Goal: Find specific page/section: Find specific page/section

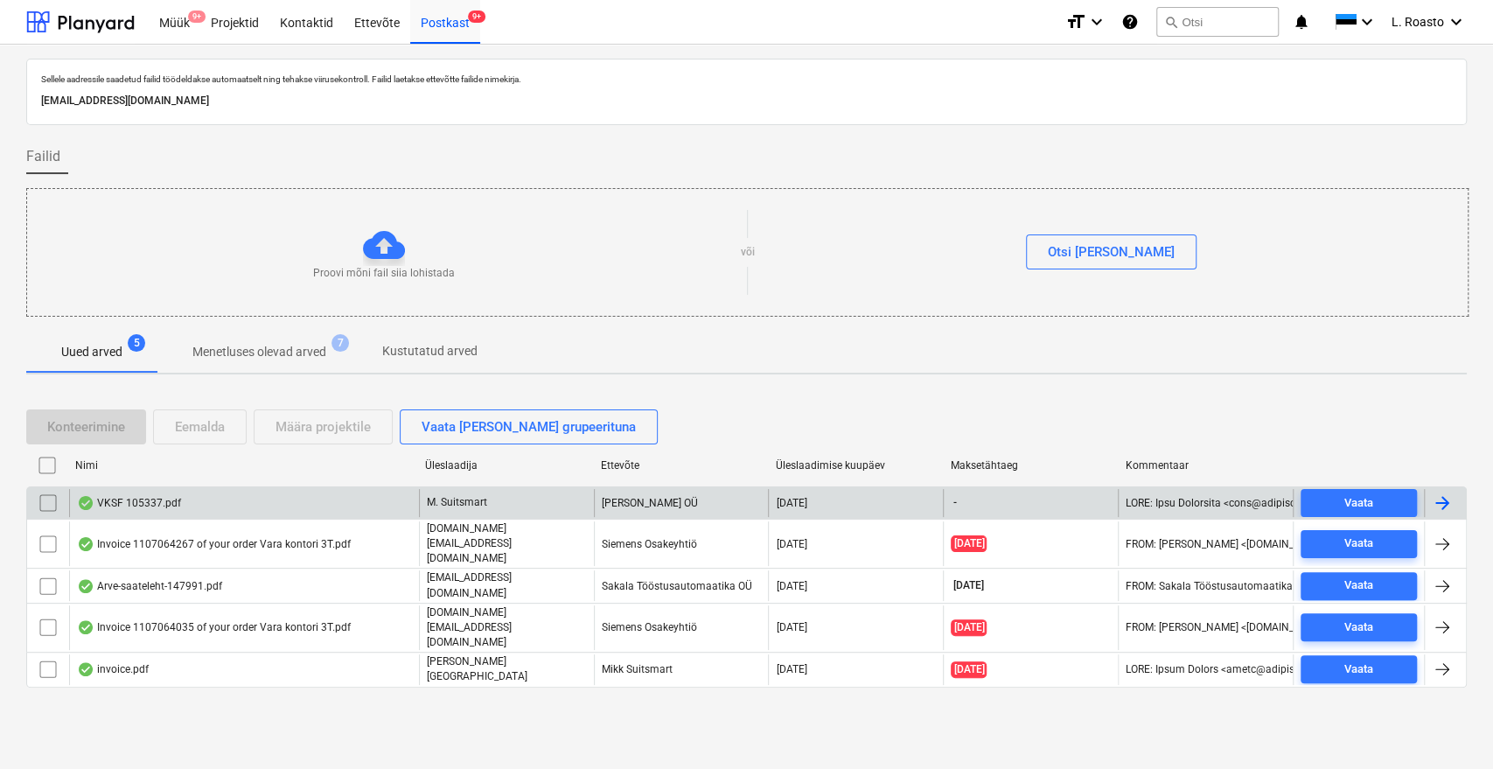
click at [142, 504] on div "VKSF 105337.pdf" at bounding box center [129, 503] width 104 height 14
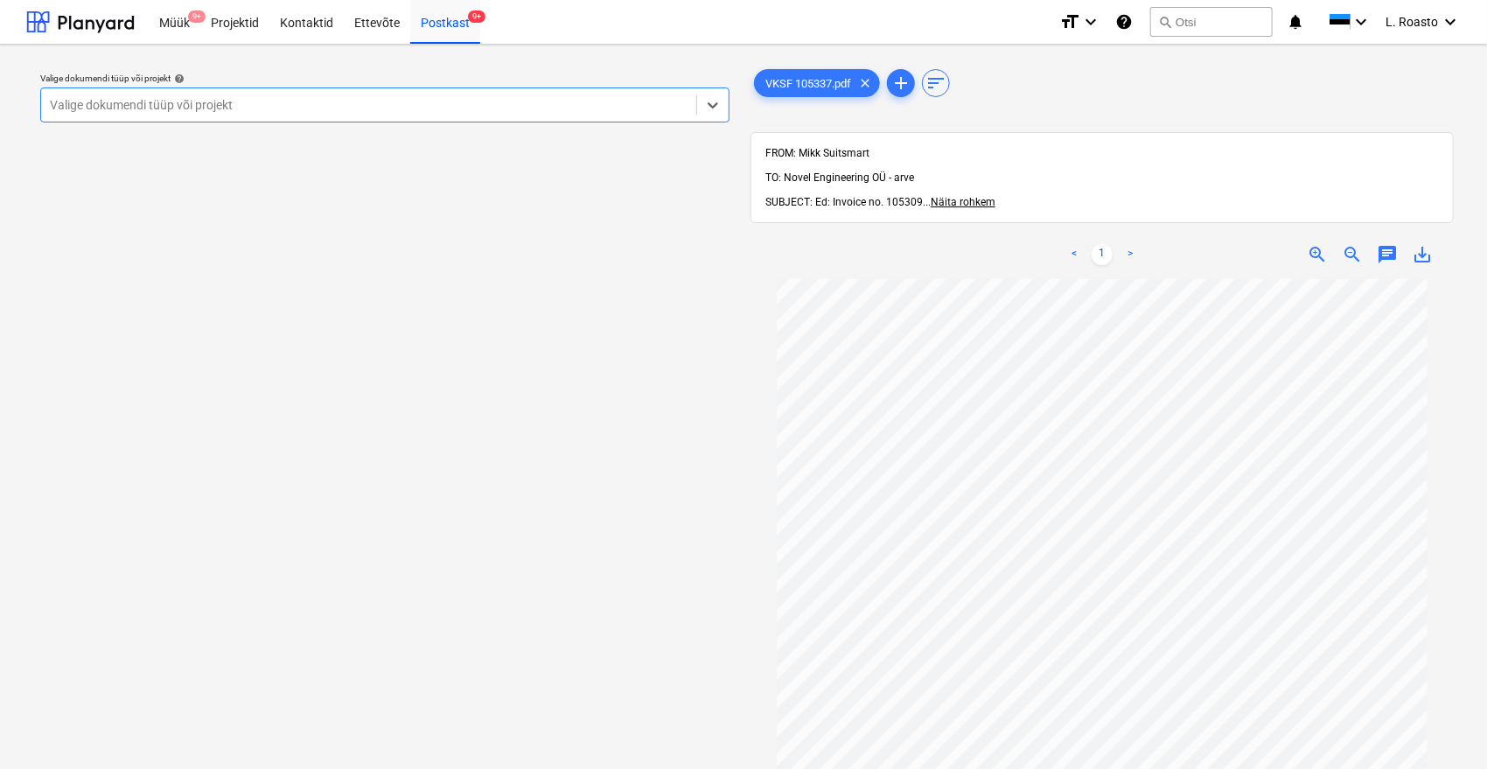
scroll to position [204, 0]
click at [238, 8] on div "Projektid" at bounding box center [234, 21] width 69 height 45
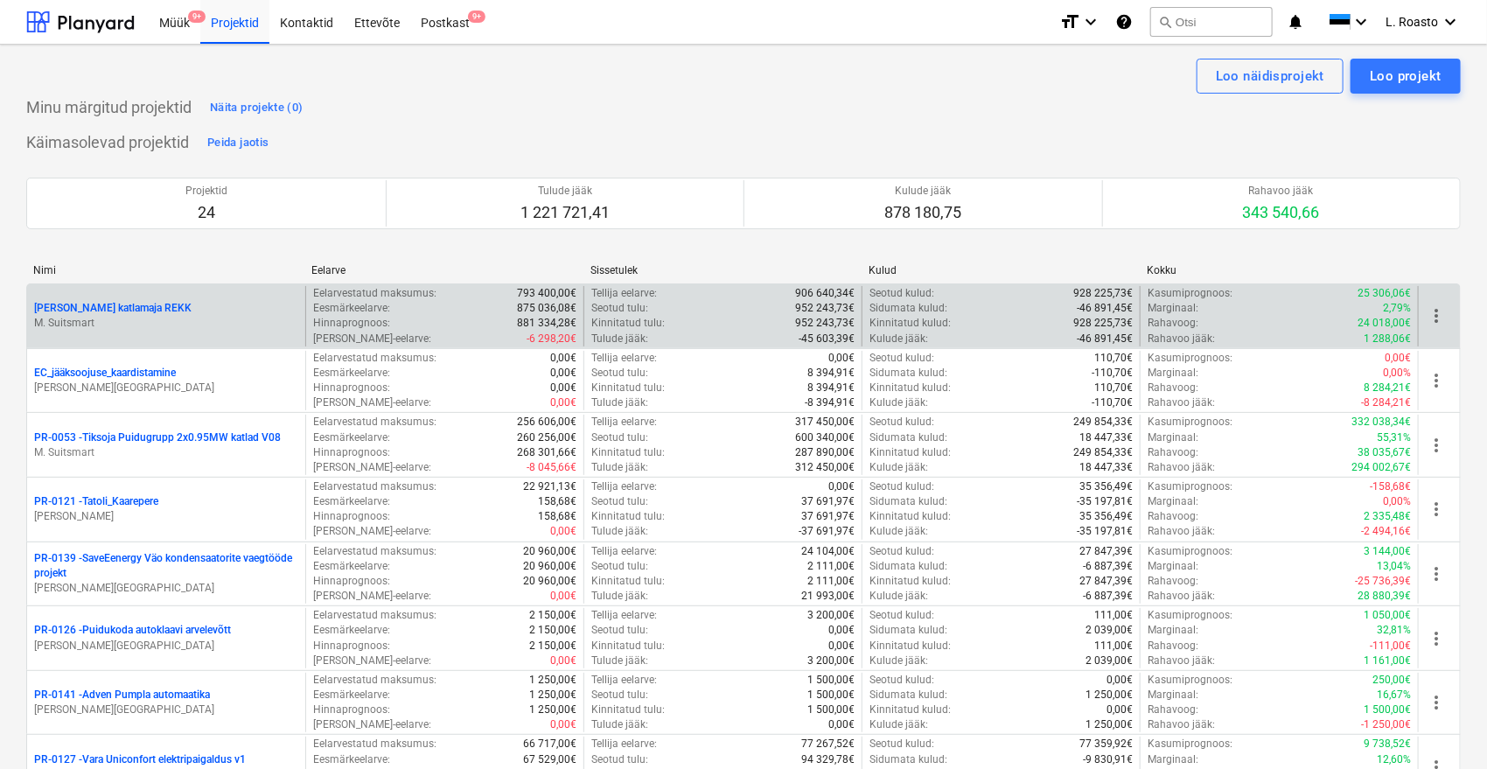
scroll to position [1145, 0]
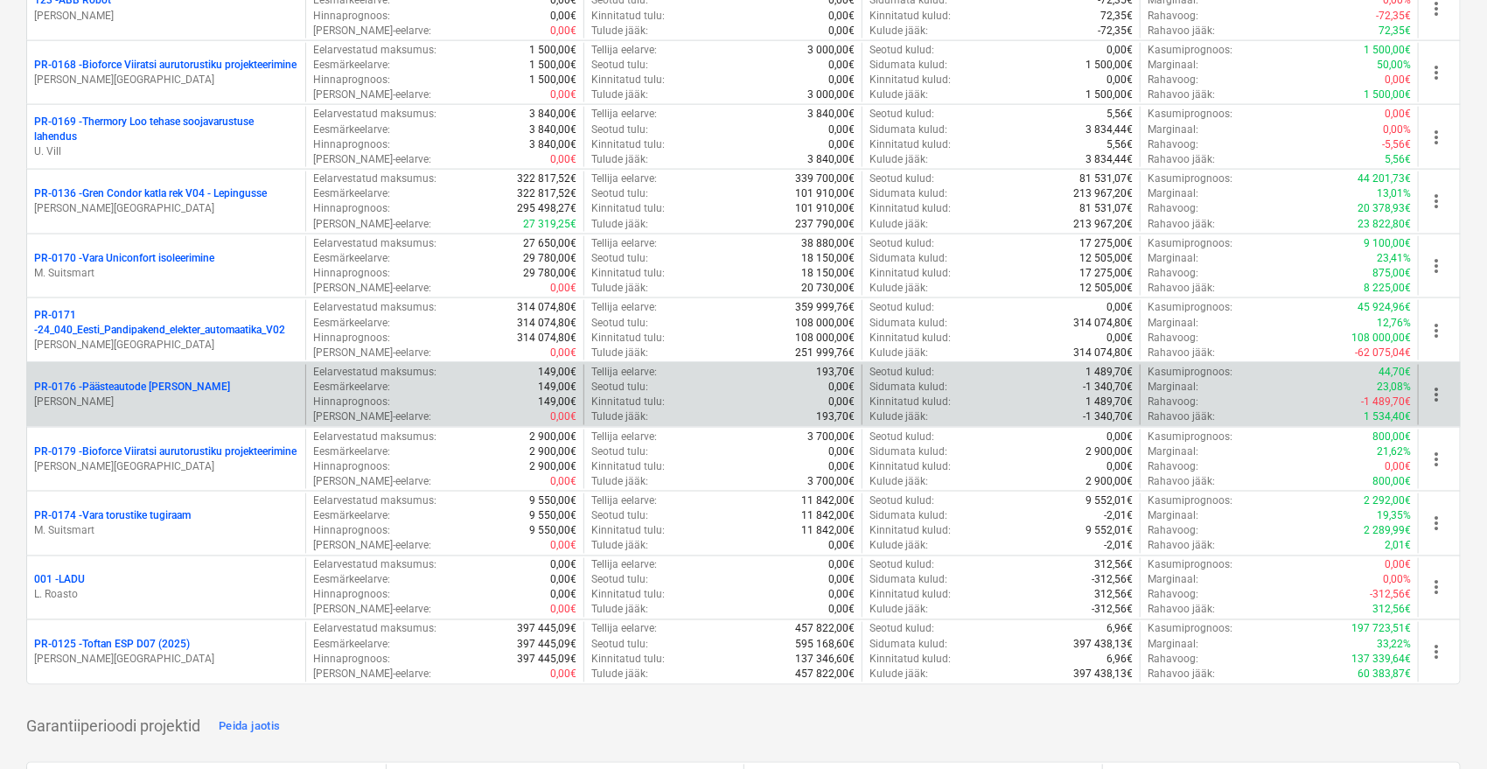
click at [144, 380] on p "PR-0176 - Päästeautode gene jahutus" at bounding box center [132, 387] width 196 height 15
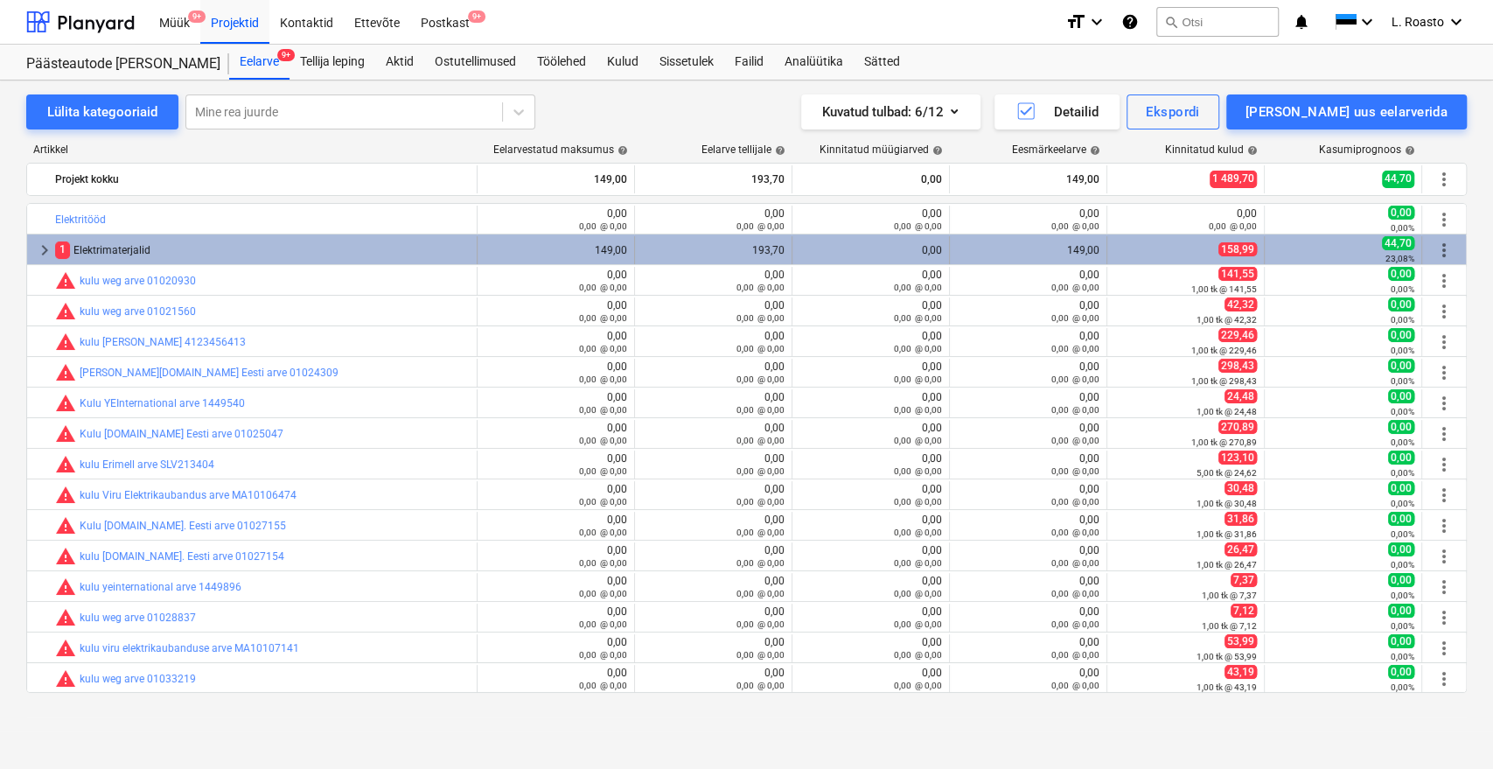
click at [113, 255] on div "1 Elektrimaterjalid" at bounding box center [262, 250] width 415 height 28
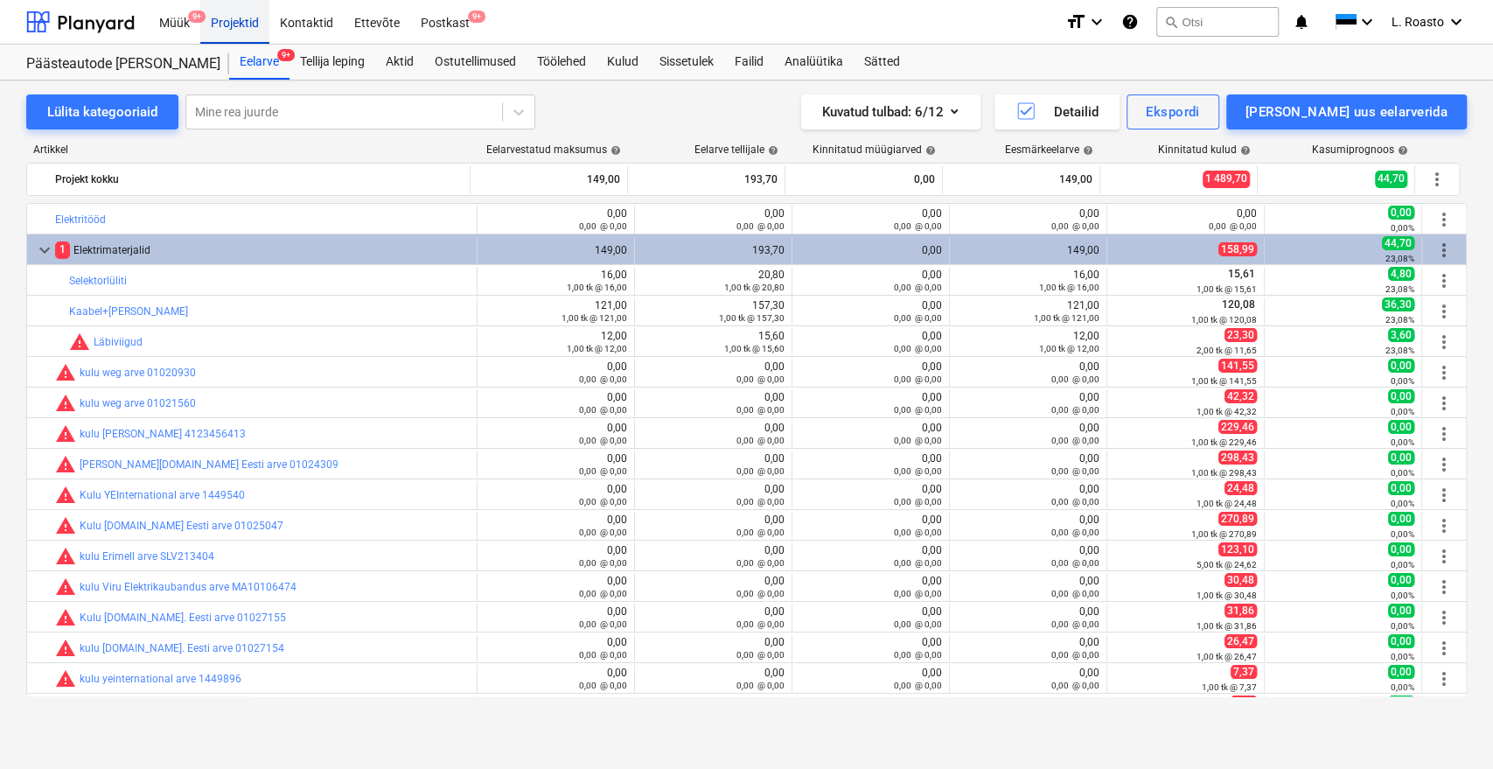
click at [254, 24] on div "Projektid" at bounding box center [234, 21] width 69 height 45
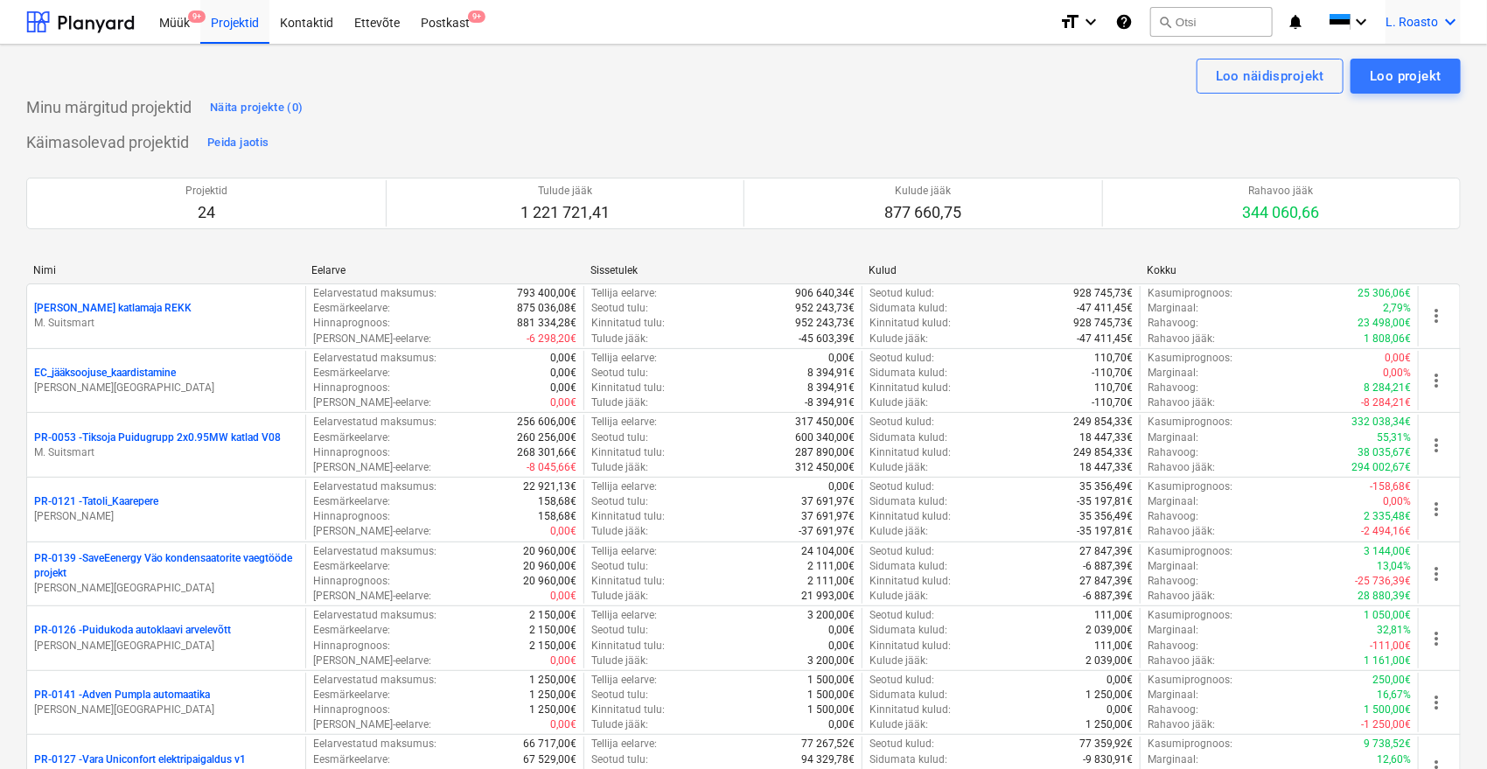
click at [1422, 28] on span "L. Roasto" at bounding box center [1412, 22] width 52 height 14
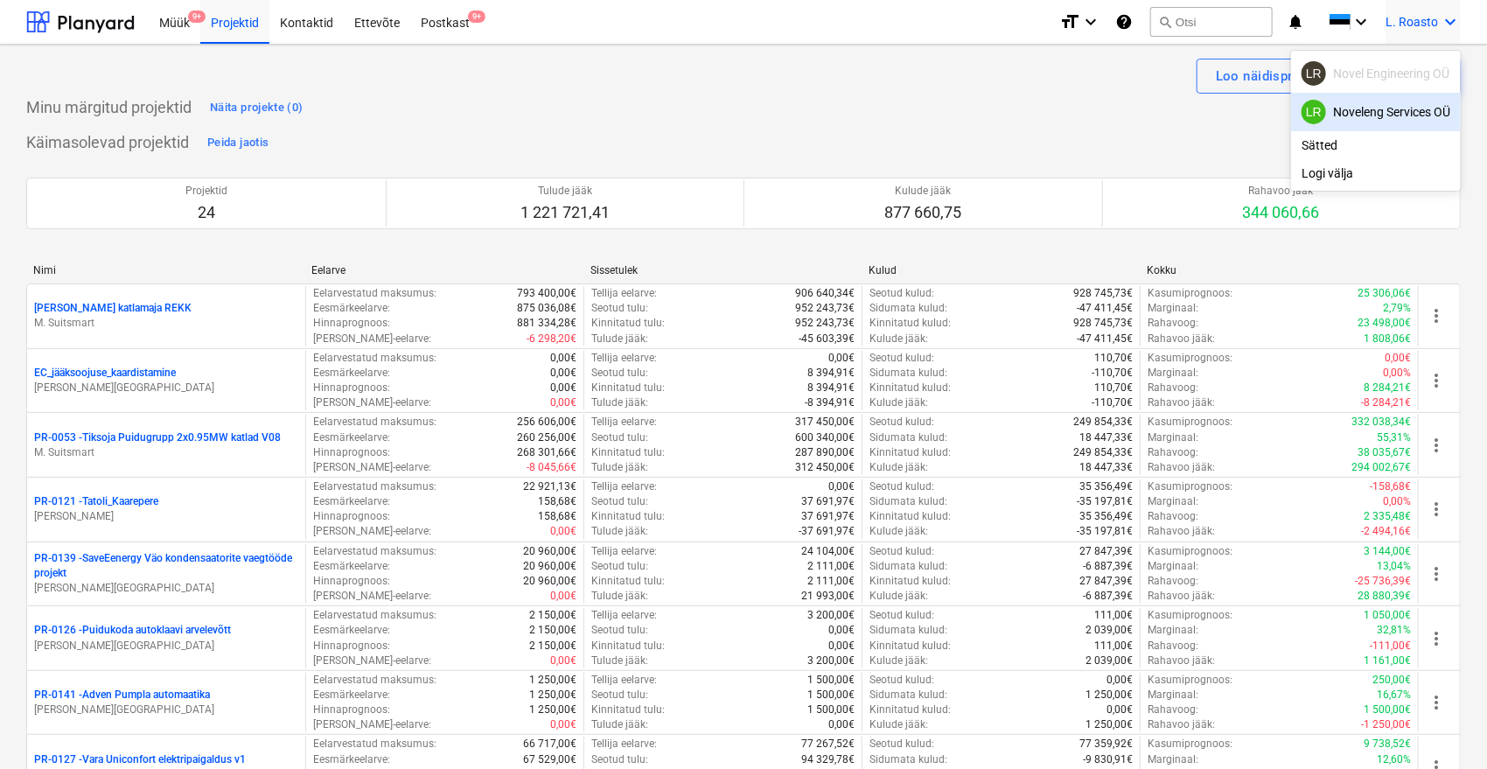
click at [1400, 102] on div "LR Noveleng Services OÜ" at bounding box center [1376, 112] width 149 height 24
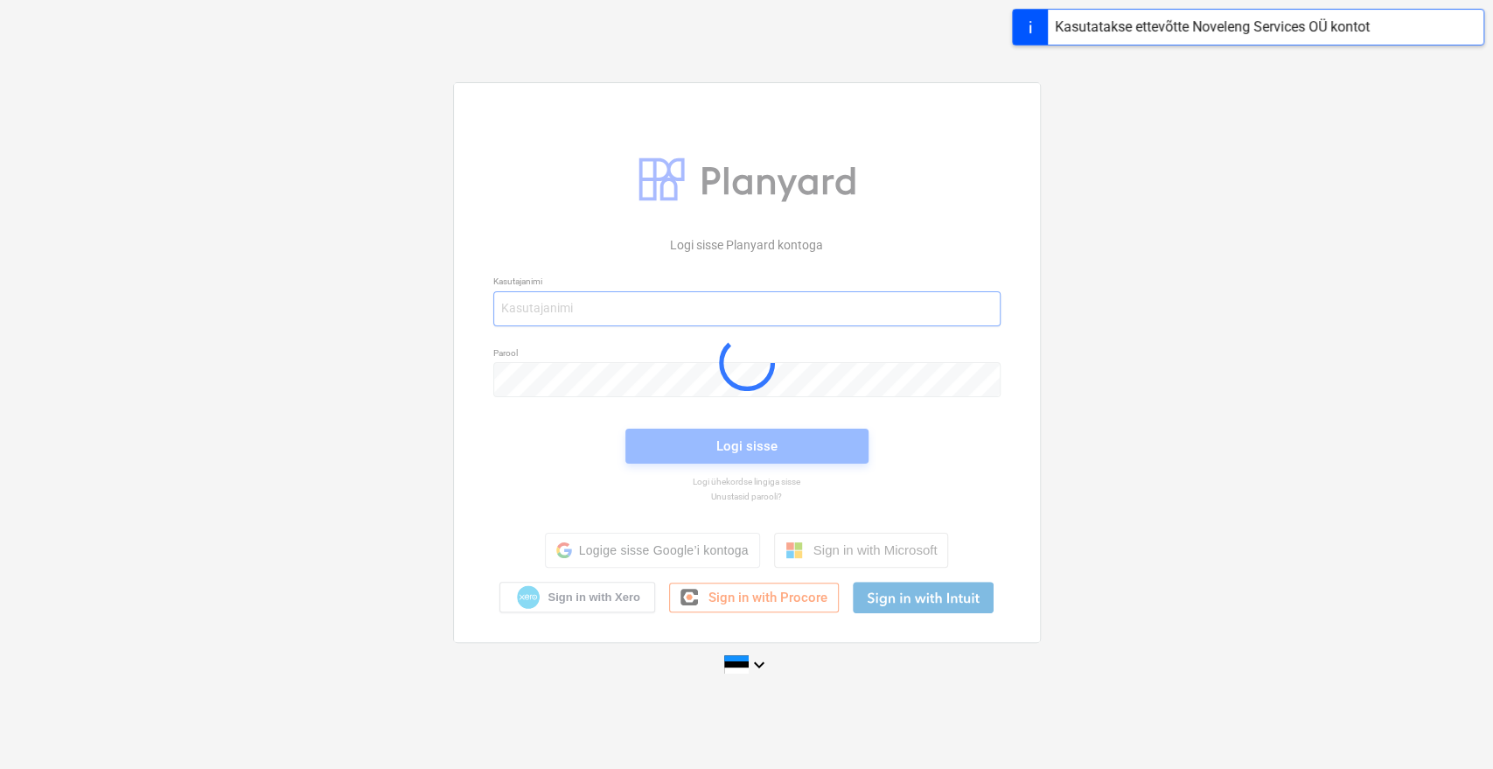
type input "[EMAIL_ADDRESS][DOMAIN_NAME]"
